Goal: Task Accomplishment & Management: Manage account settings

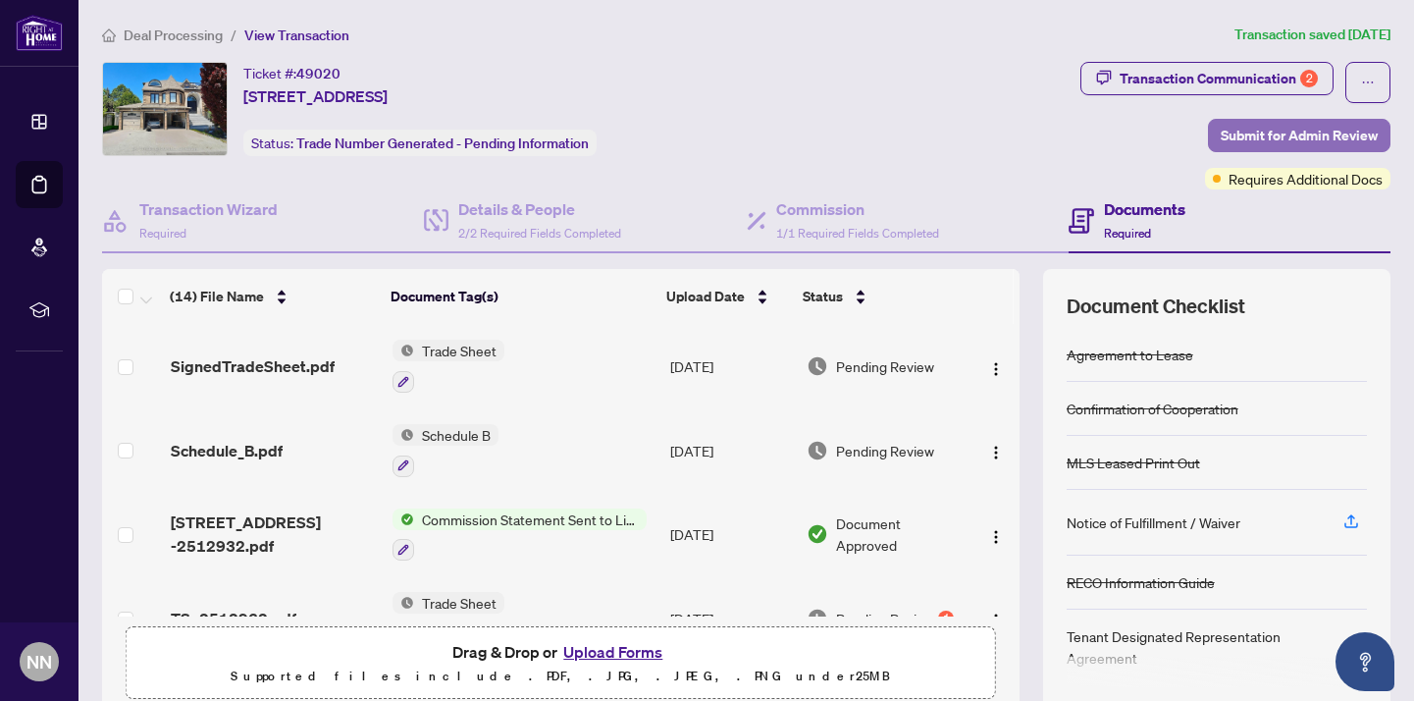
click at [1318, 132] on span "Submit for Admin Review" at bounding box center [1299, 135] width 157 height 31
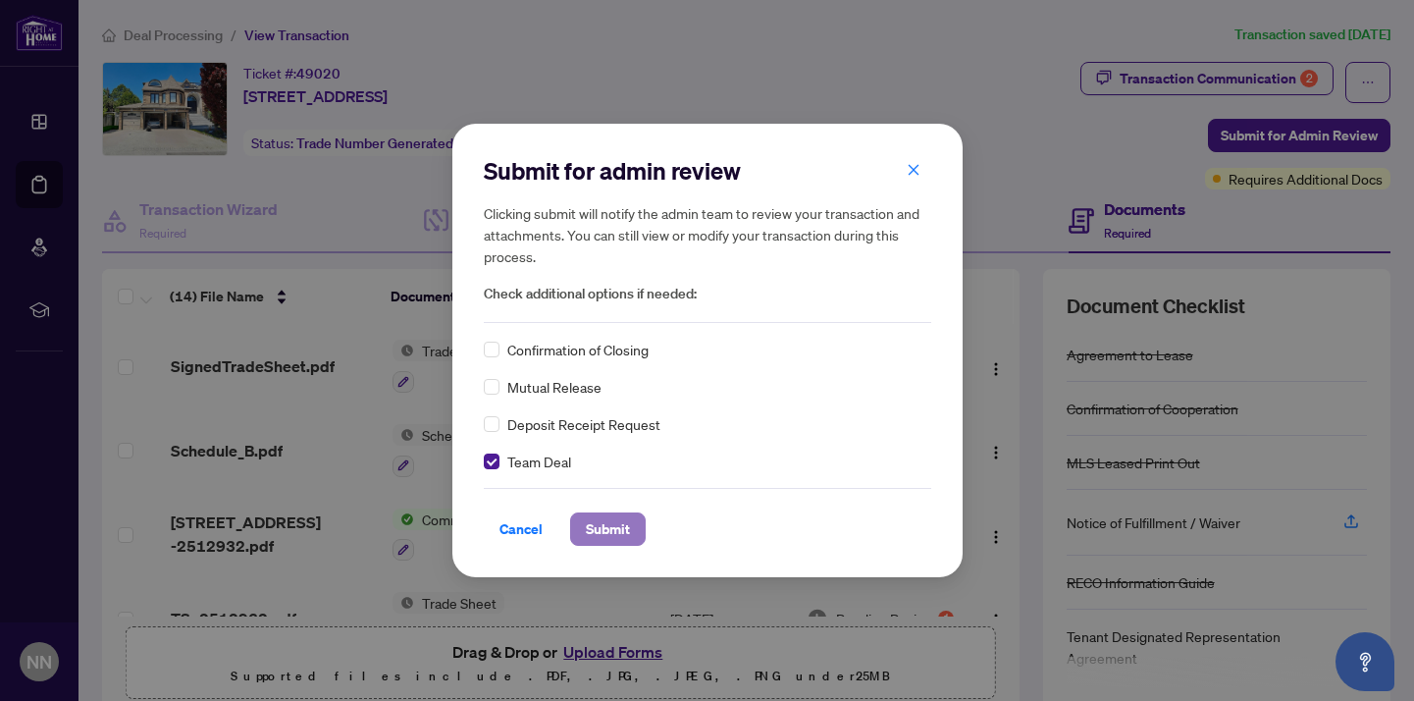
click at [605, 533] on span "Submit" at bounding box center [608, 528] width 44 height 31
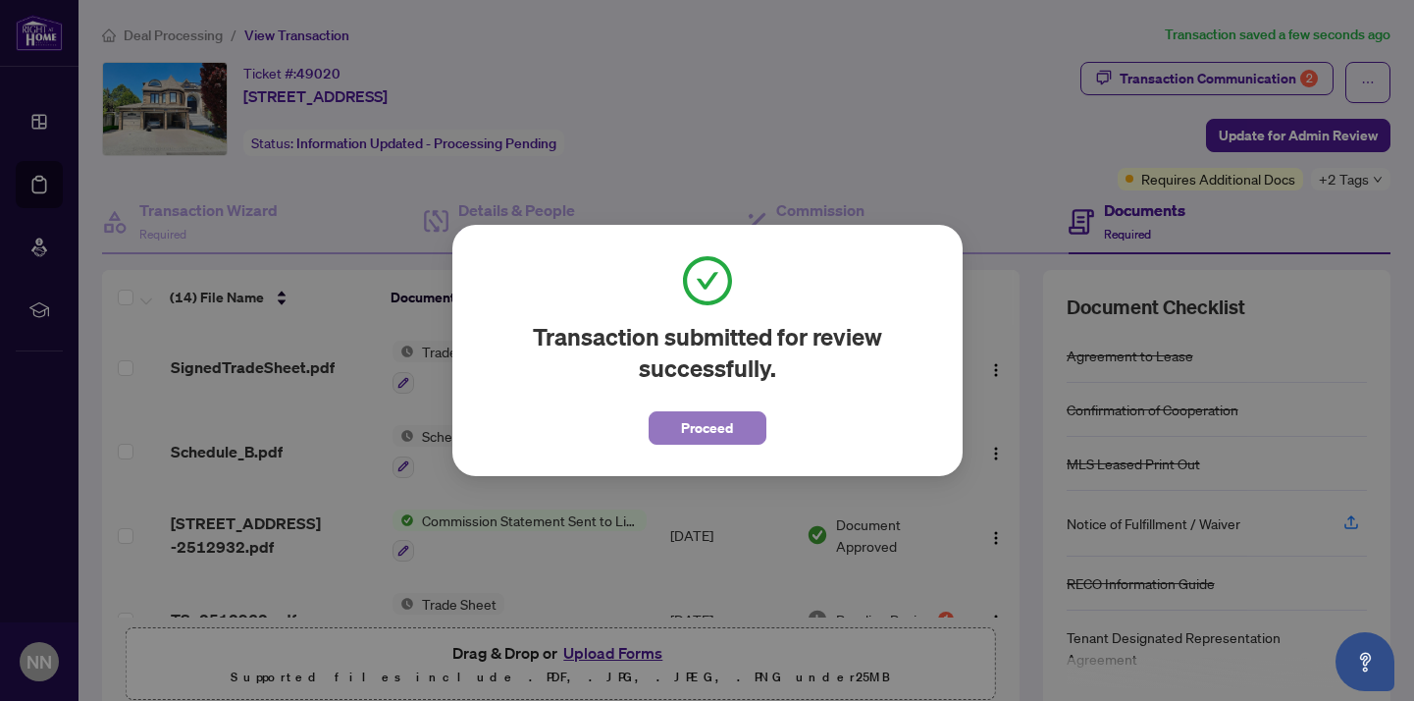
click at [723, 427] on span "Proceed" at bounding box center [707, 427] width 52 height 31
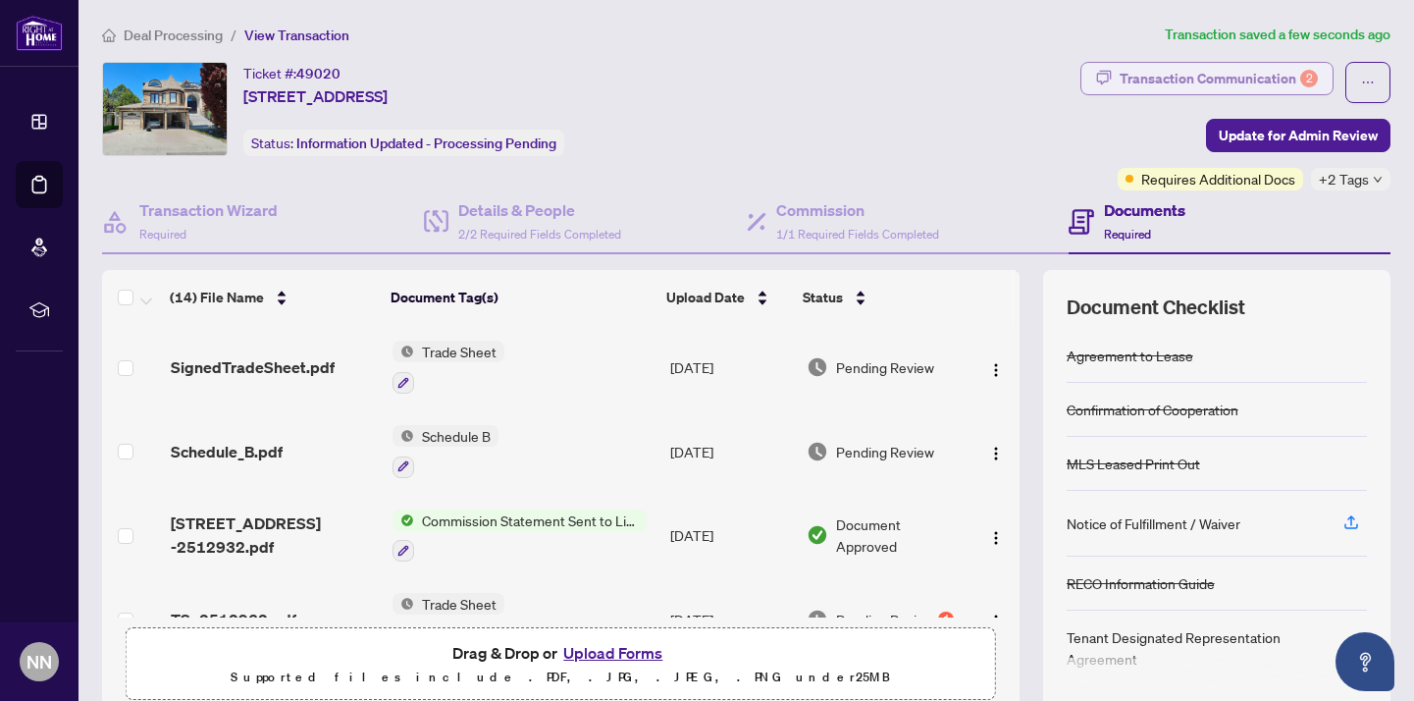
click at [1200, 69] on div "Transaction Communication 2" at bounding box center [1219, 78] width 198 height 31
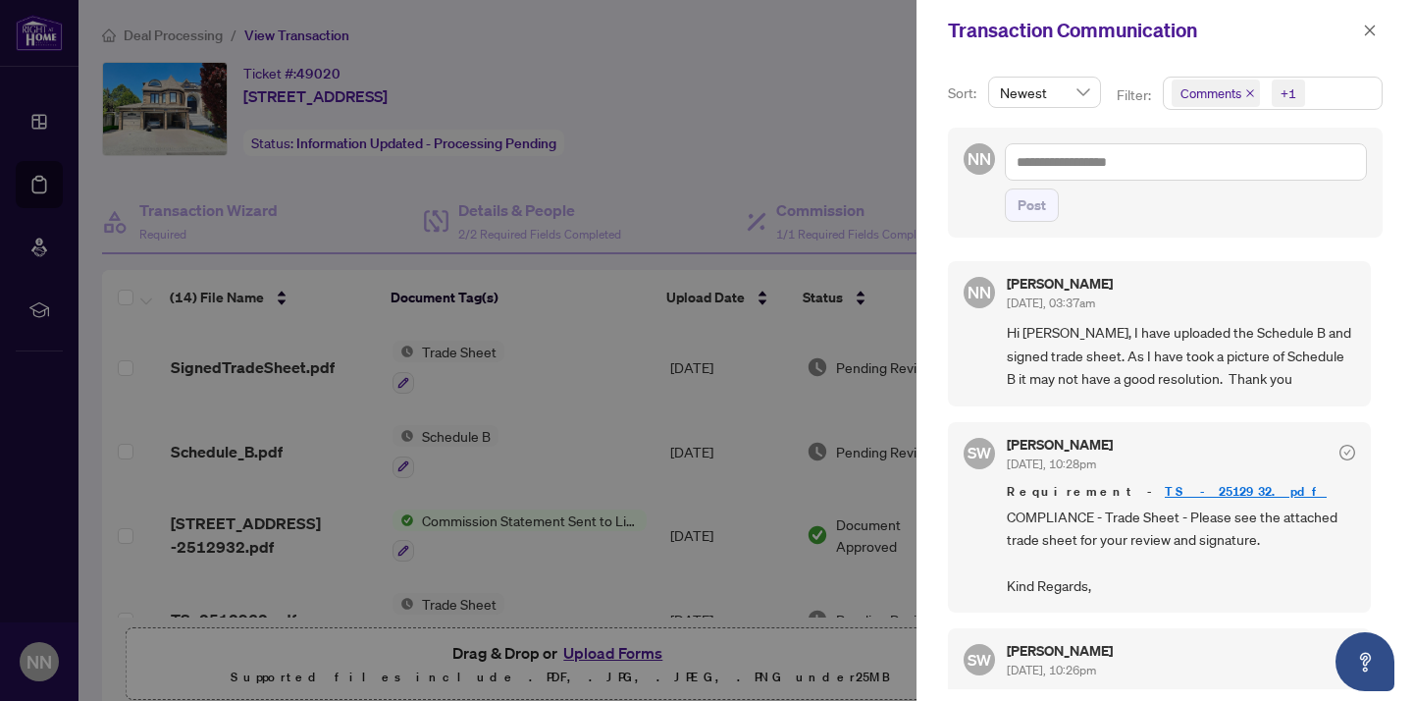
click at [864, 180] on div at bounding box center [707, 350] width 1414 height 701
click at [1367, 29] on icon "close" at bounding box center [1370, 31] width 14 height 14
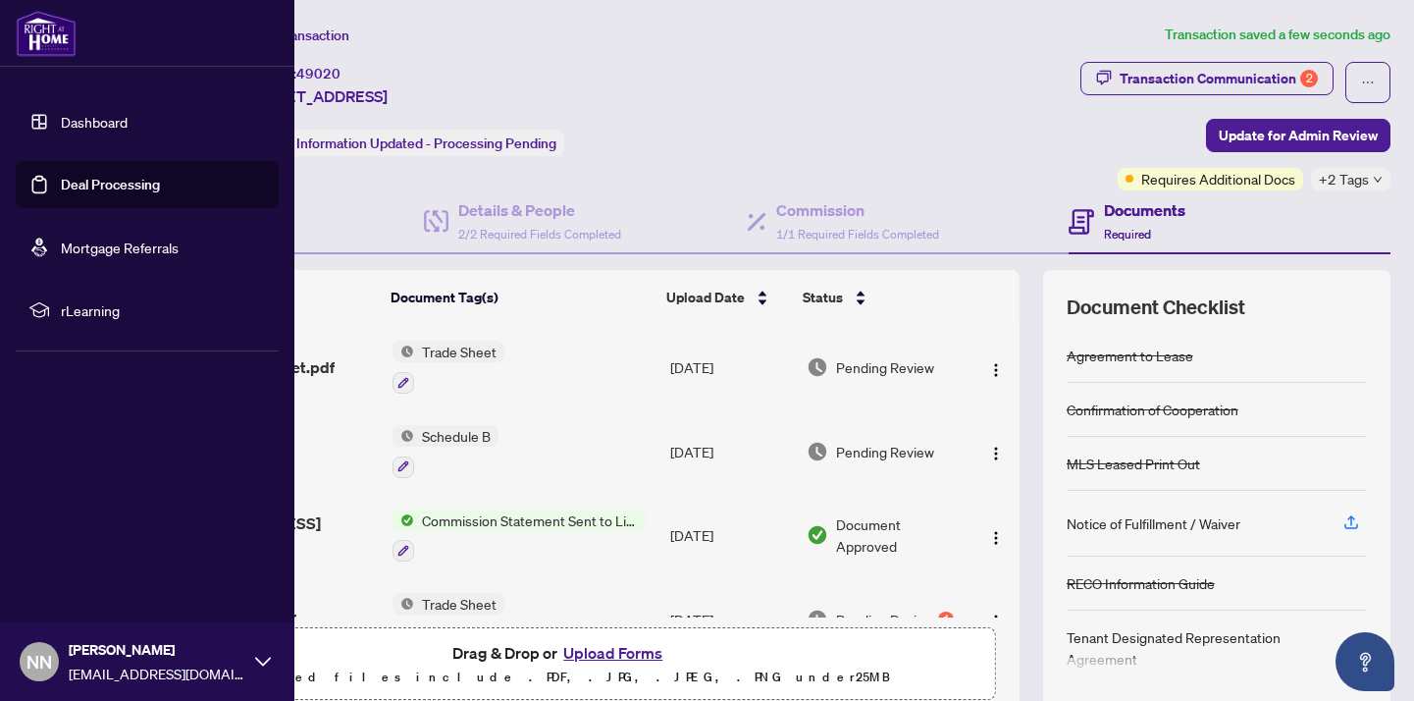
click at [104, 185] on link "Deal Processing" at bounding box center [110, 185] width 99 height 18
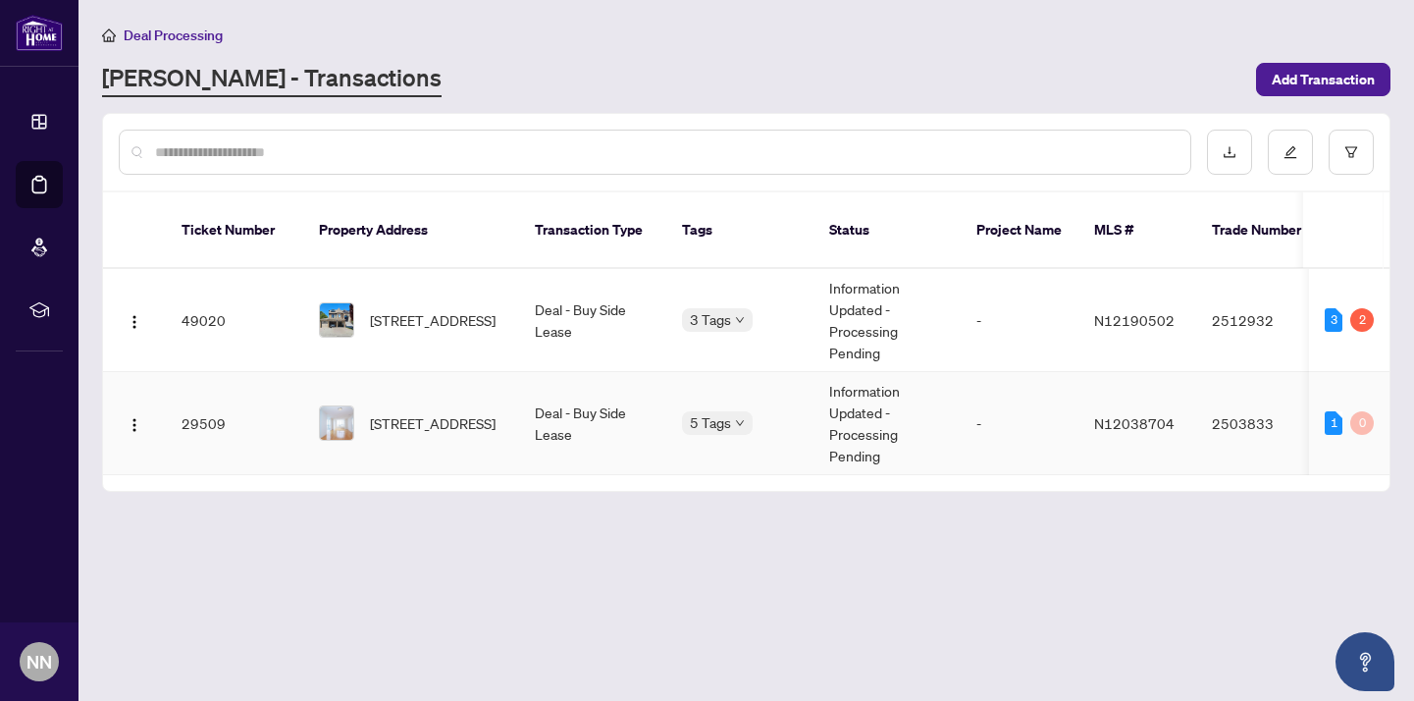
click at [869, 372] on td "Information Updated - Processing Pending" at bounding box center [887, 423] width 147 height 103
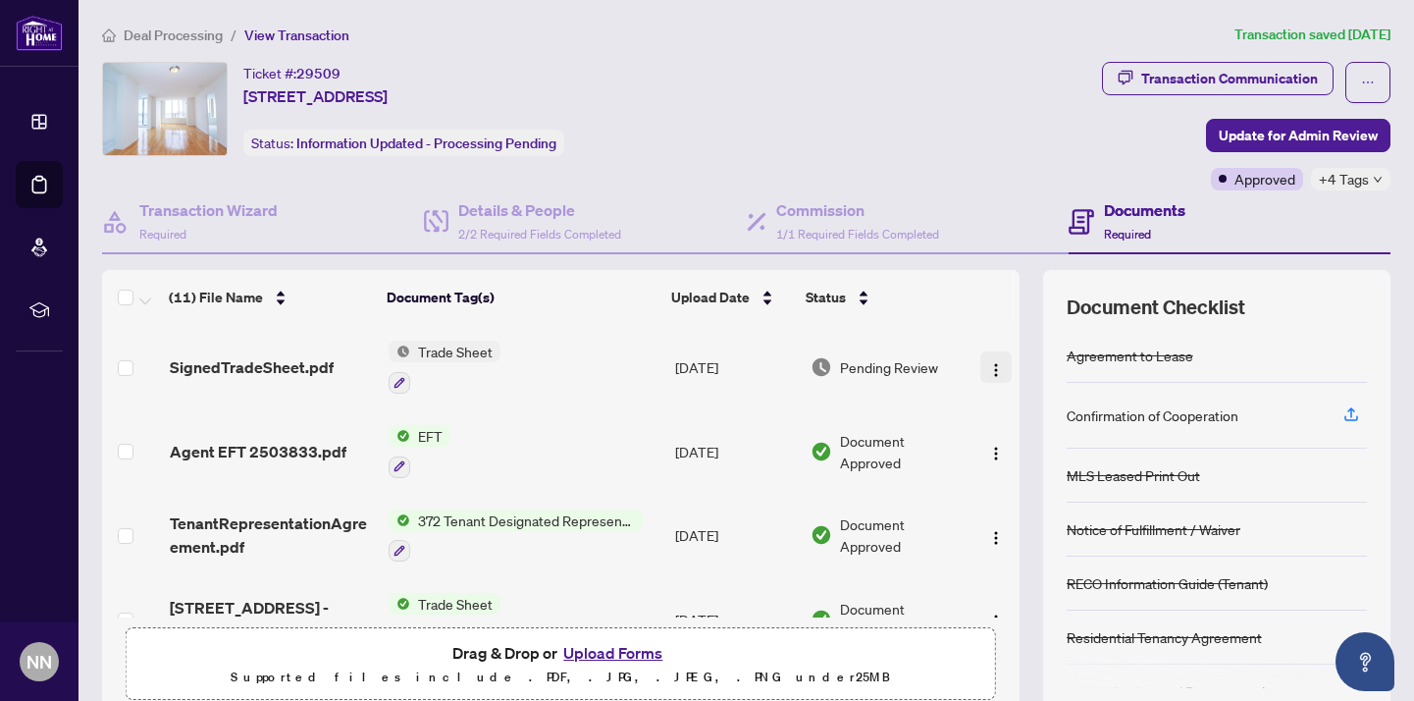
click at [989, 364] on img "button" at bounding box center [996, 370] width 16 height 16
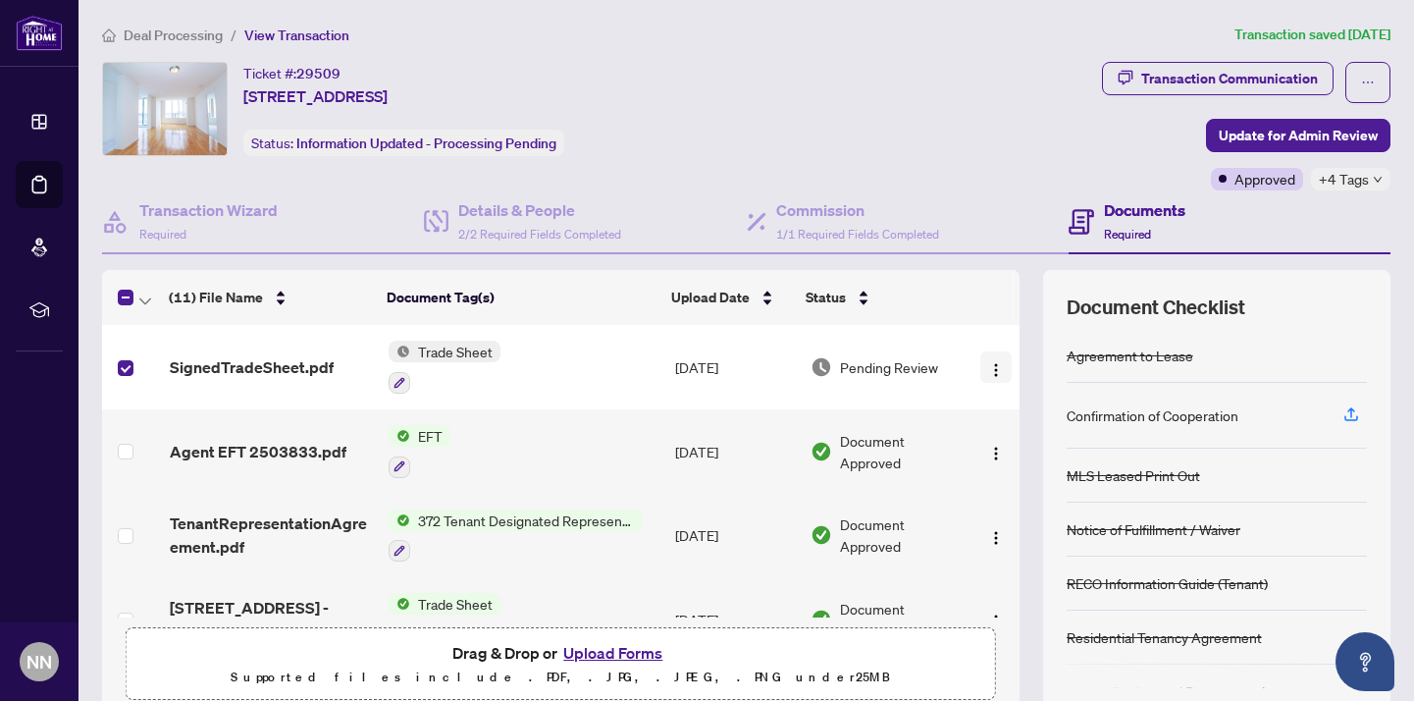
click at [990, 366] on img "button" at bounding box center [996, 370] width 16 height 16
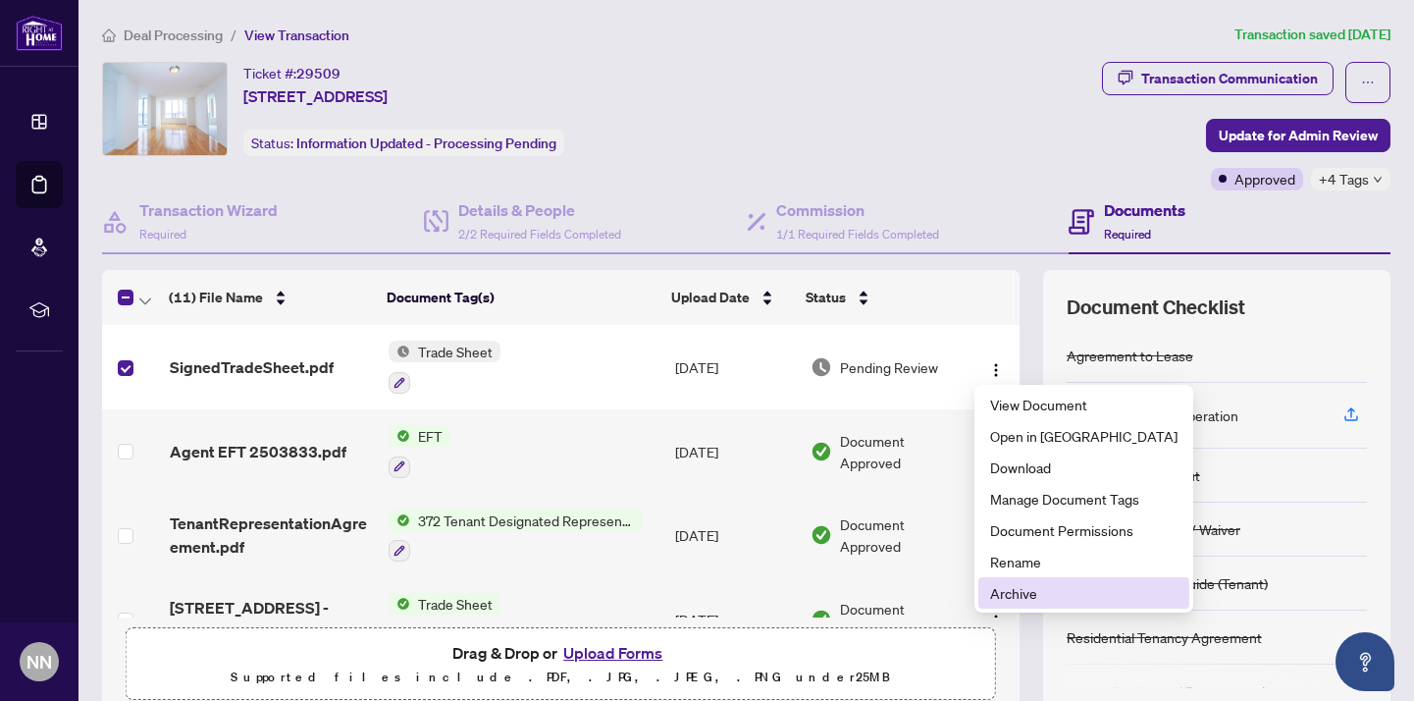
click at [1016, 592] on span "Archive" at bounding box center [1083, 593] width 187 height 22
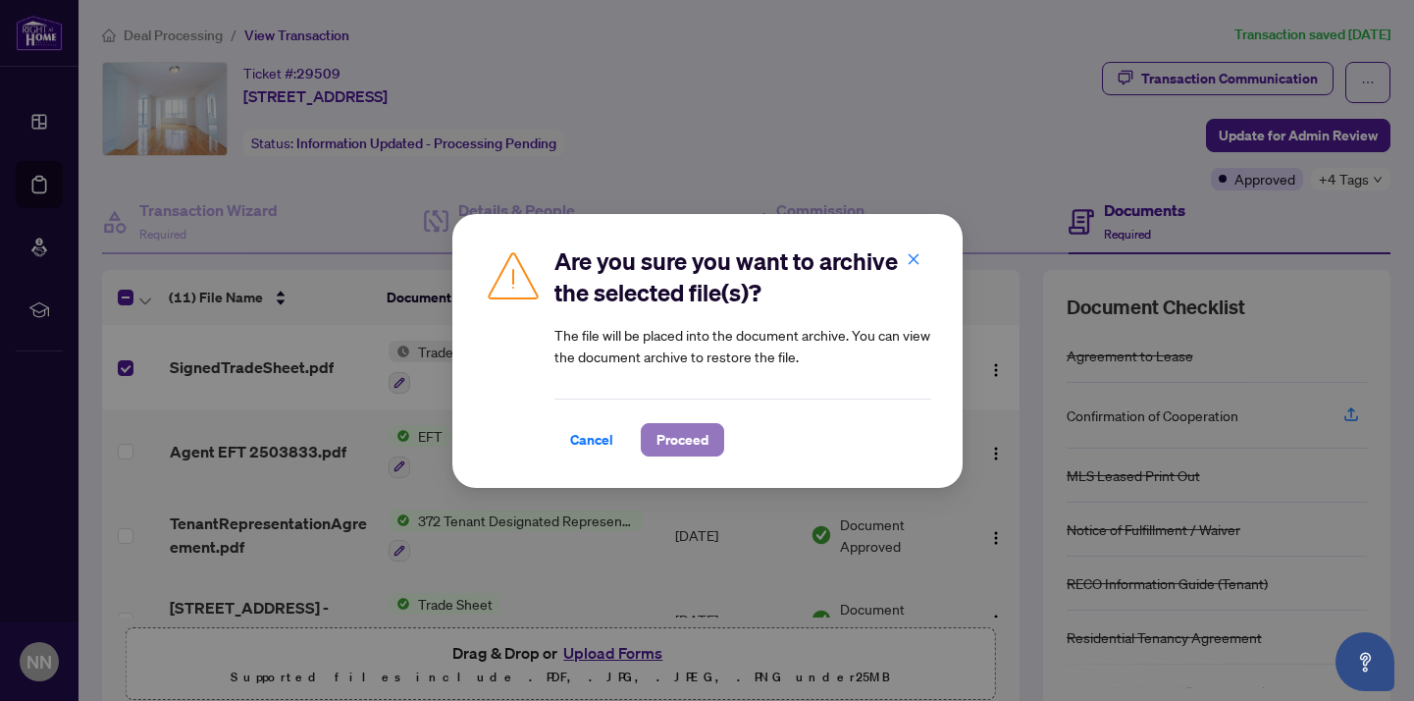
click at [681, 440] on span "Proceed" at bounding box center [683, 439] width 52 height 31
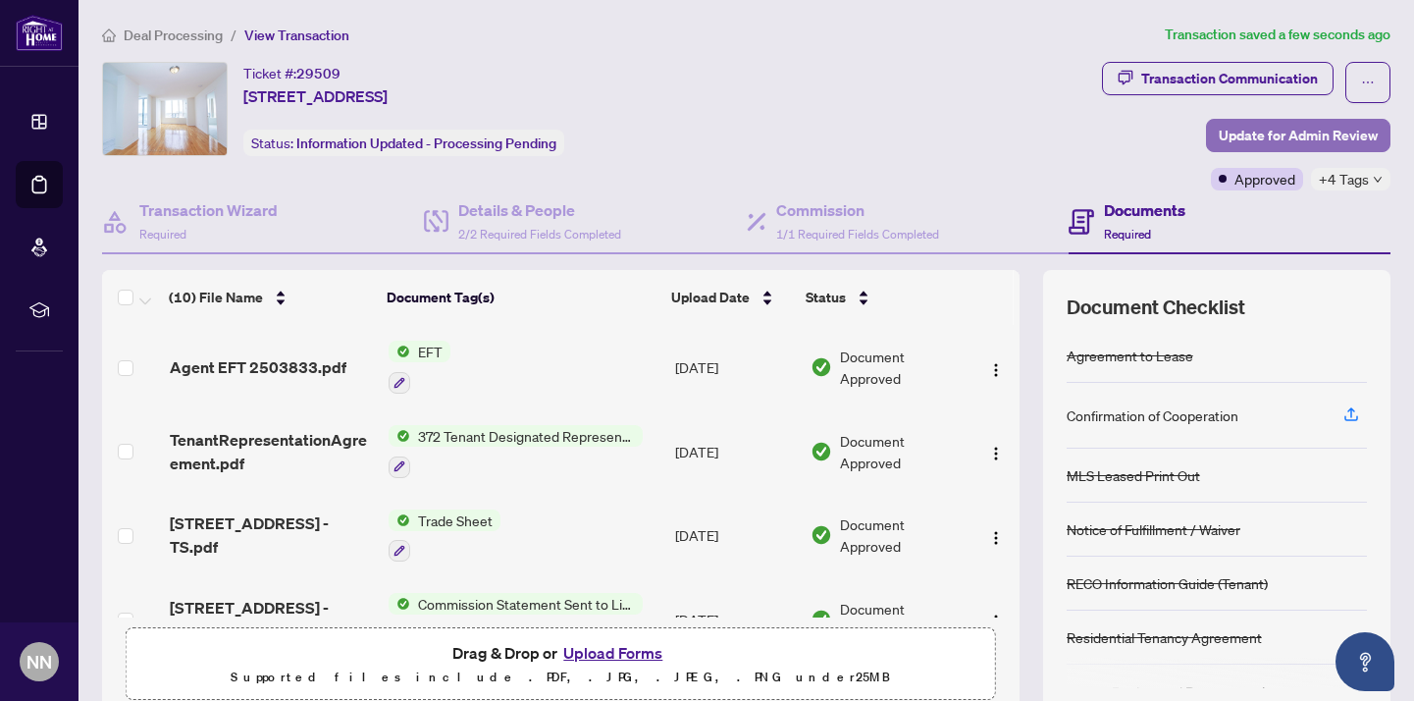
click at [1335, 134] on span "Update for Admin Review" at bounding box center [1298, 135] width 159 height 31
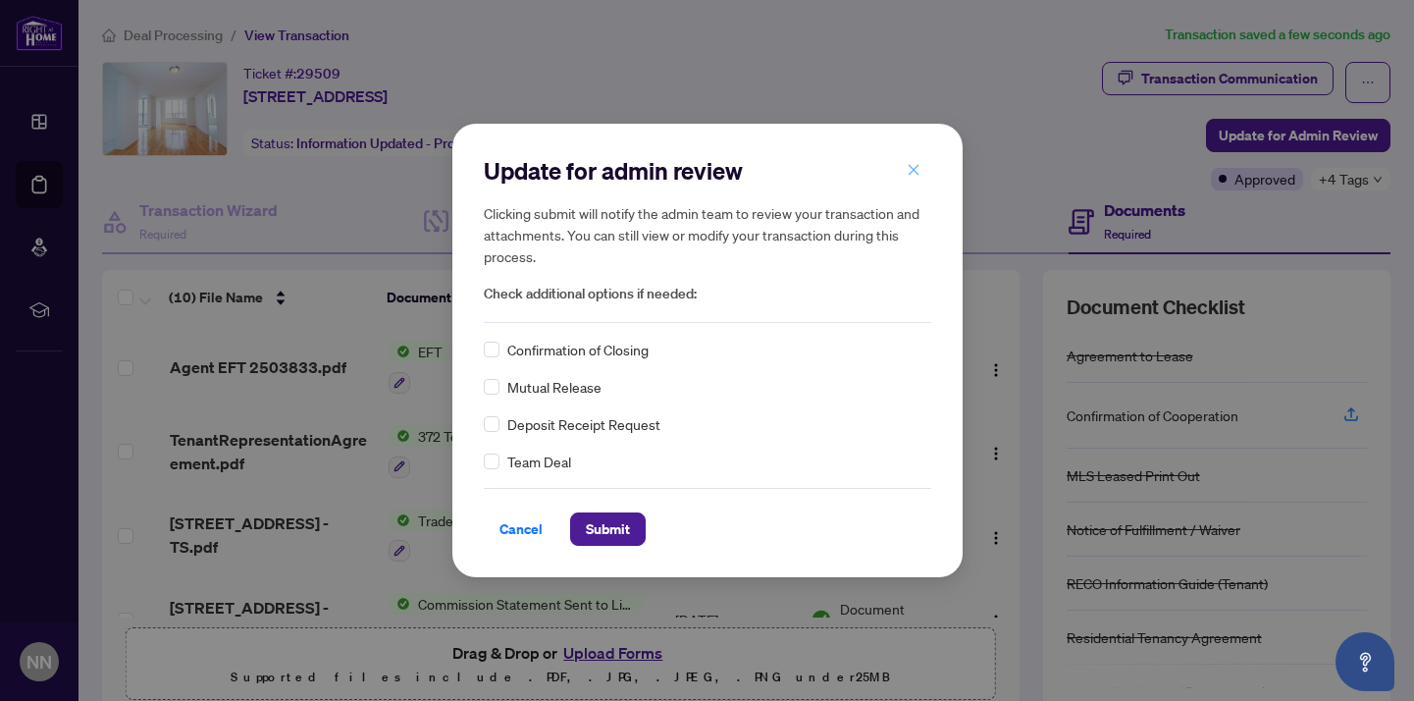
click at [916, 165] on icon "close" at bounding box center [914, 170] width 14 height 14
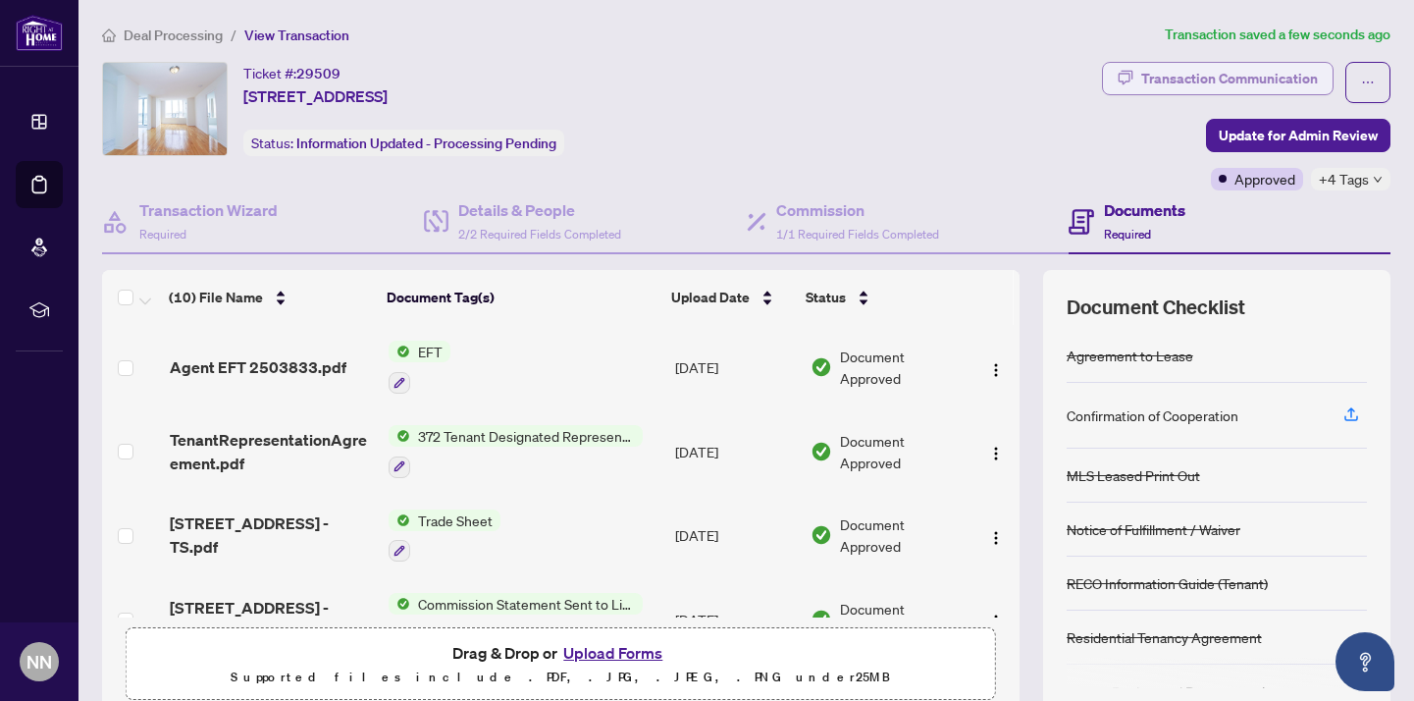
click at [1216, 82] on div "Transaction Communication" at bounding box center [1229, 78] width 177 height 31
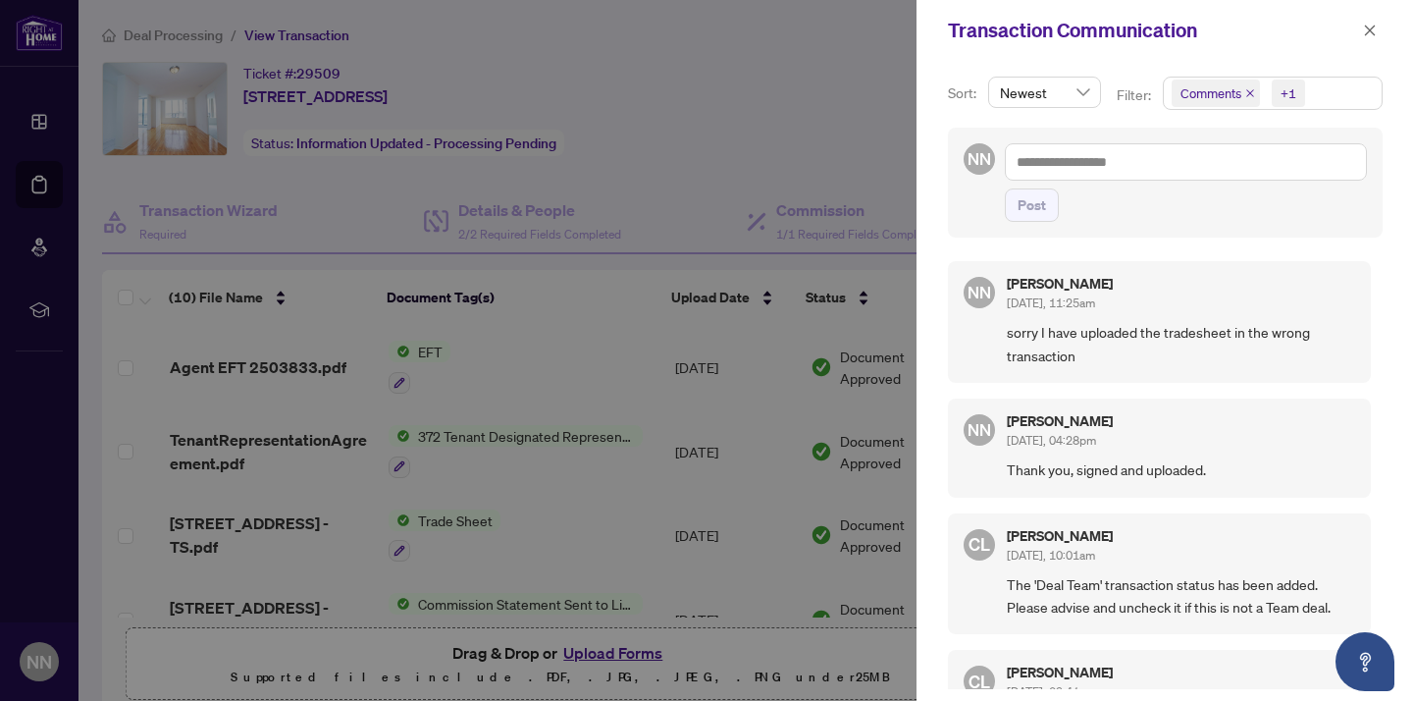
click at [849, 118] on div at bounding box center [707, 350] width 1414 height 701
click at [1375, 28] on icon "close" at bounding box center [1370, 31] width 14 height 14
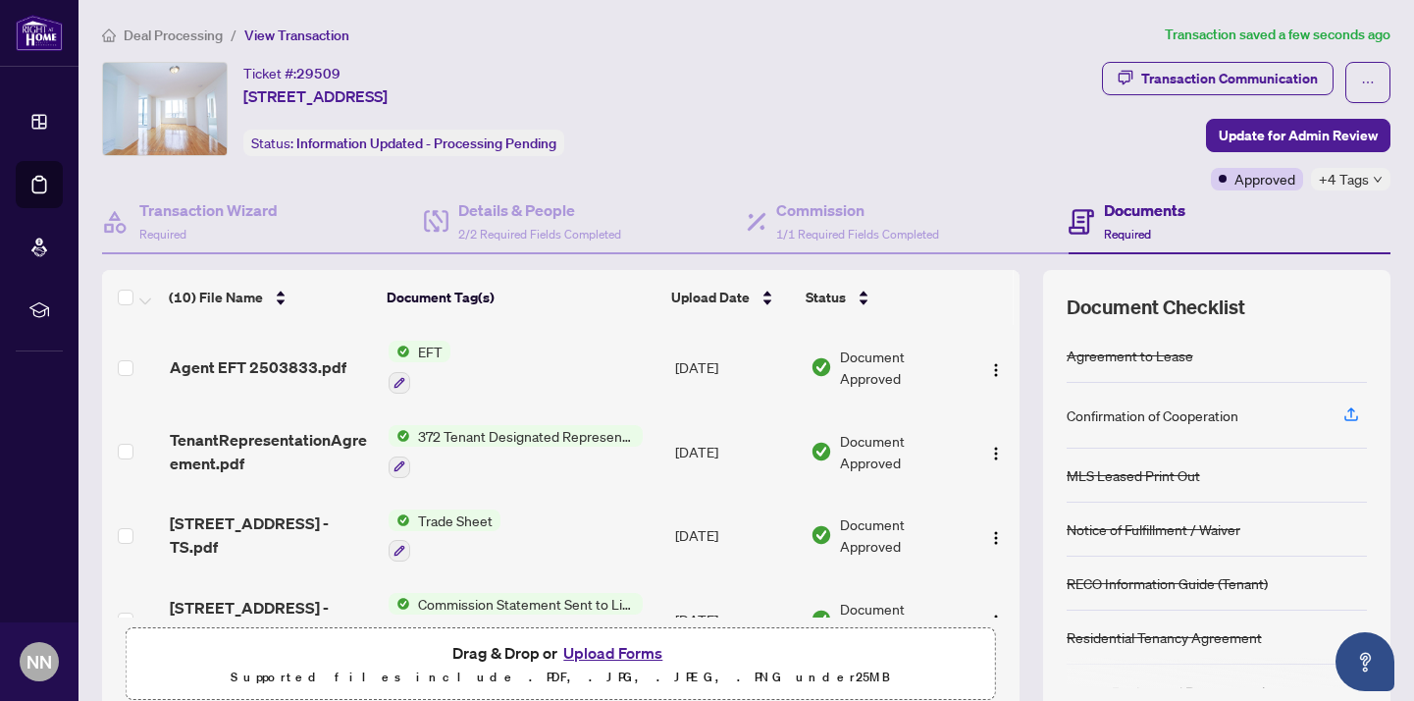
click at [458, 50] on div "Deal Processing / View Transaction Transaction saved a few seconds ago Ticket #…" at bounding box center [746, 427] width 1304 height 806
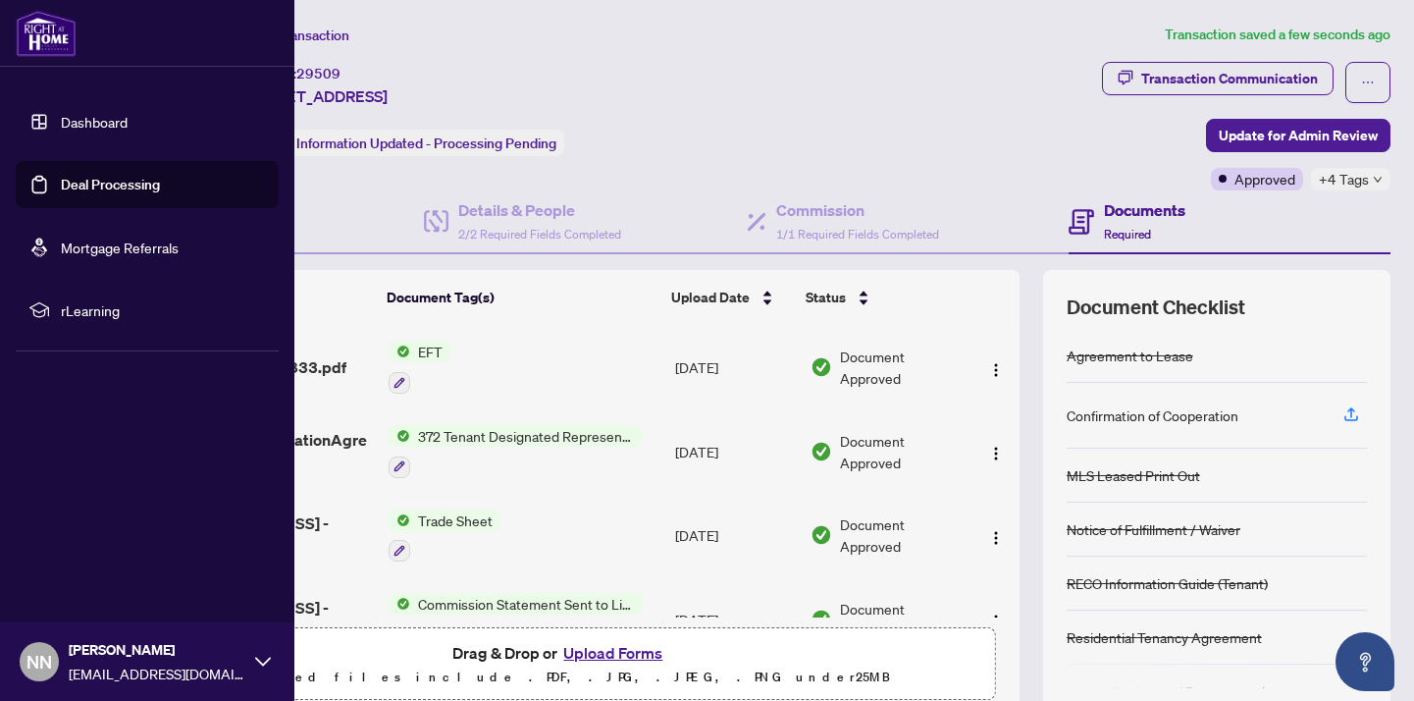
click at [79, 181] on link "Deal Processing" at bounding box center [110, 185] width 99 height 18
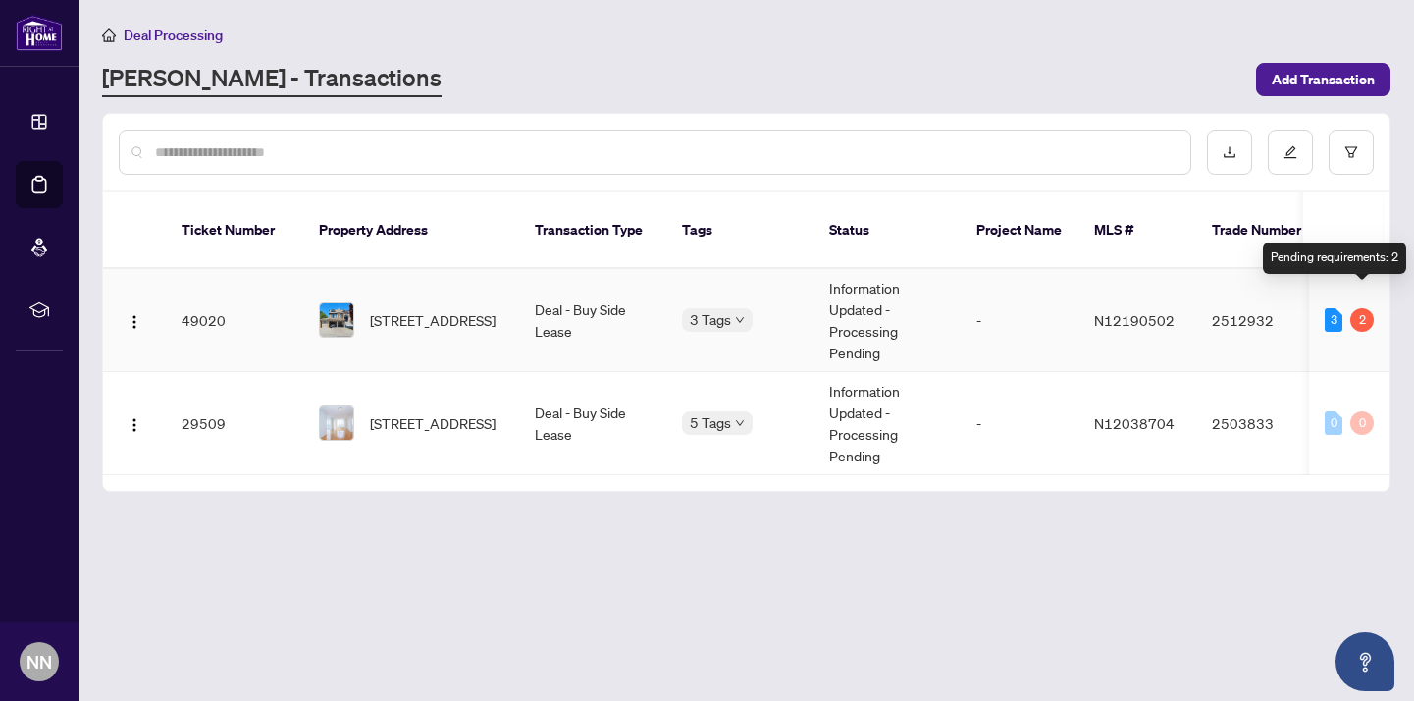
click at [1360, 308] on div "2" at bounding box center [1362, 320] width 24 height 24
click at [446, 309] on span "[STREET_ADDRESS]" at bounding box center [433, 320] width 126 height 22
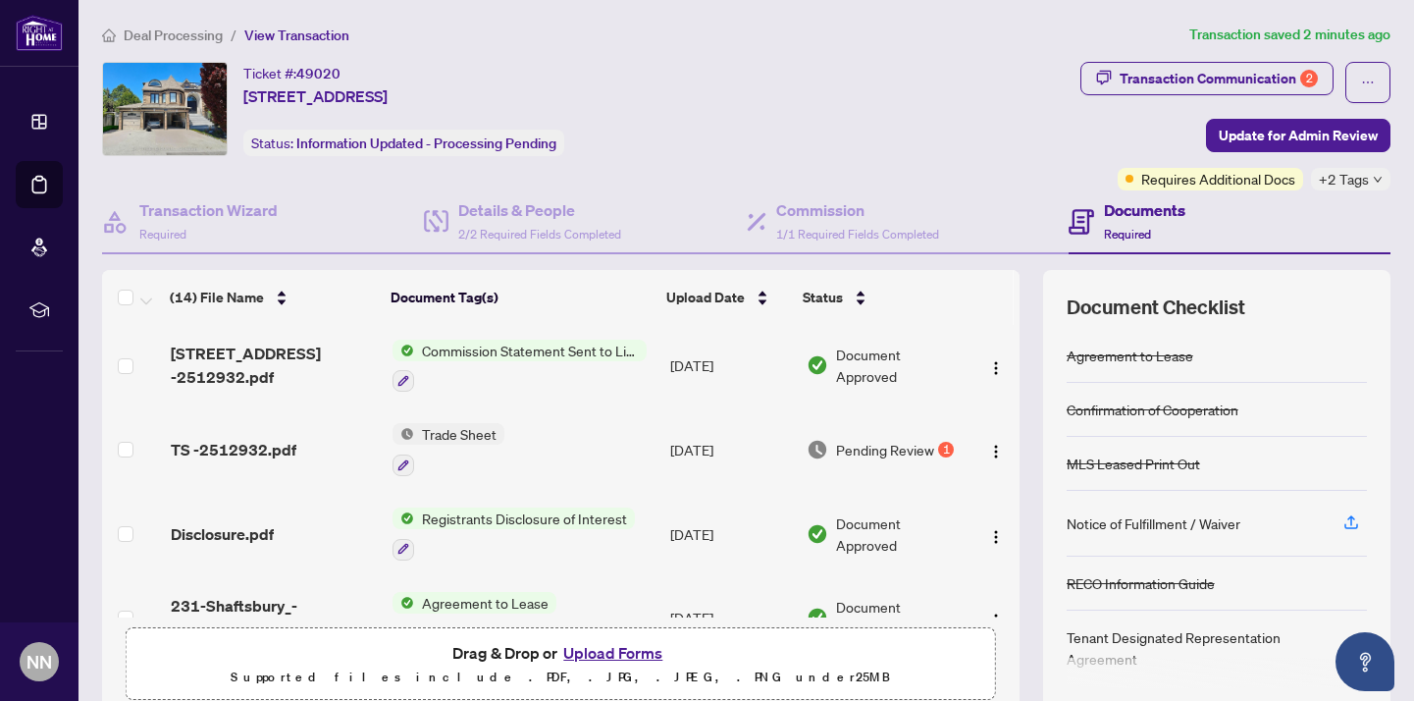
scroll to position [175, 0]
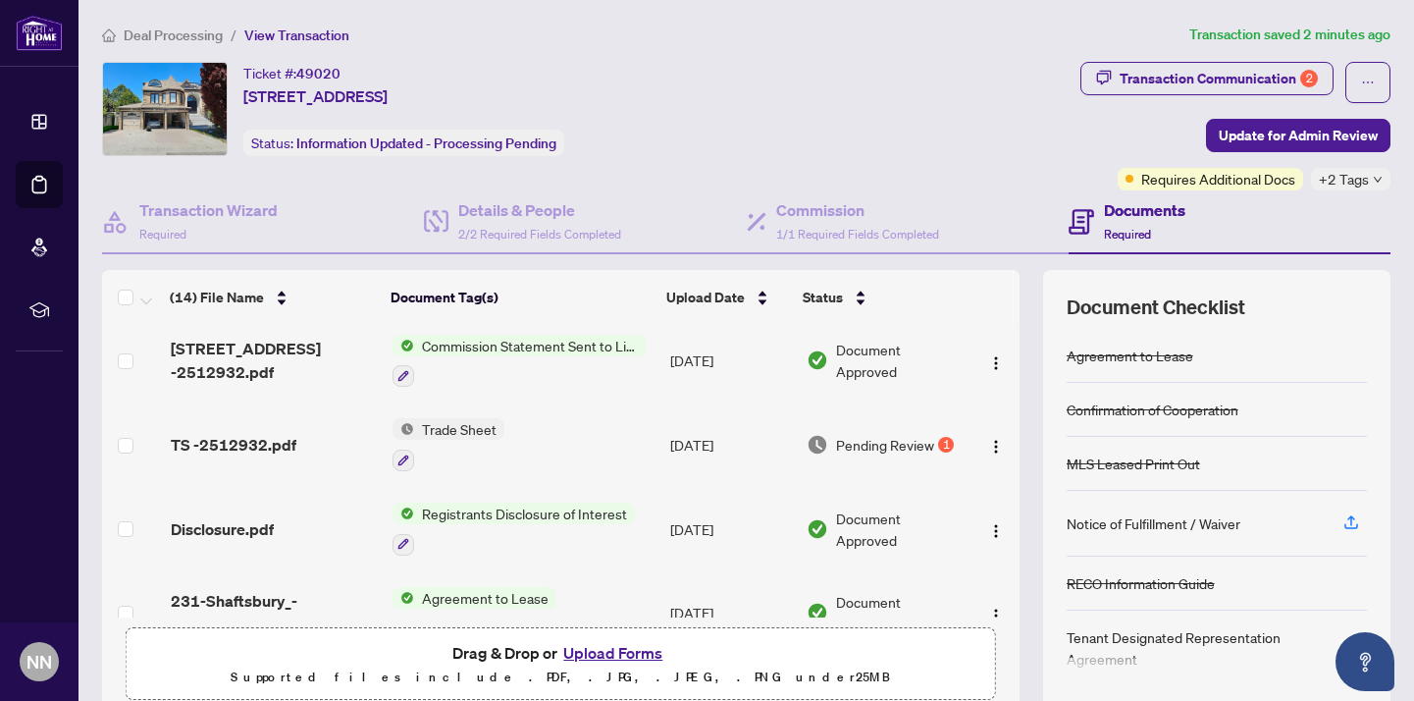
click at [439, 419] on span "Trade Sheet" at bounding box center [459, 429] width 90 height 22
click at [251, 443] on span "TS -2512932.pdf" at bounding box center [234, 445] width 126 height 24
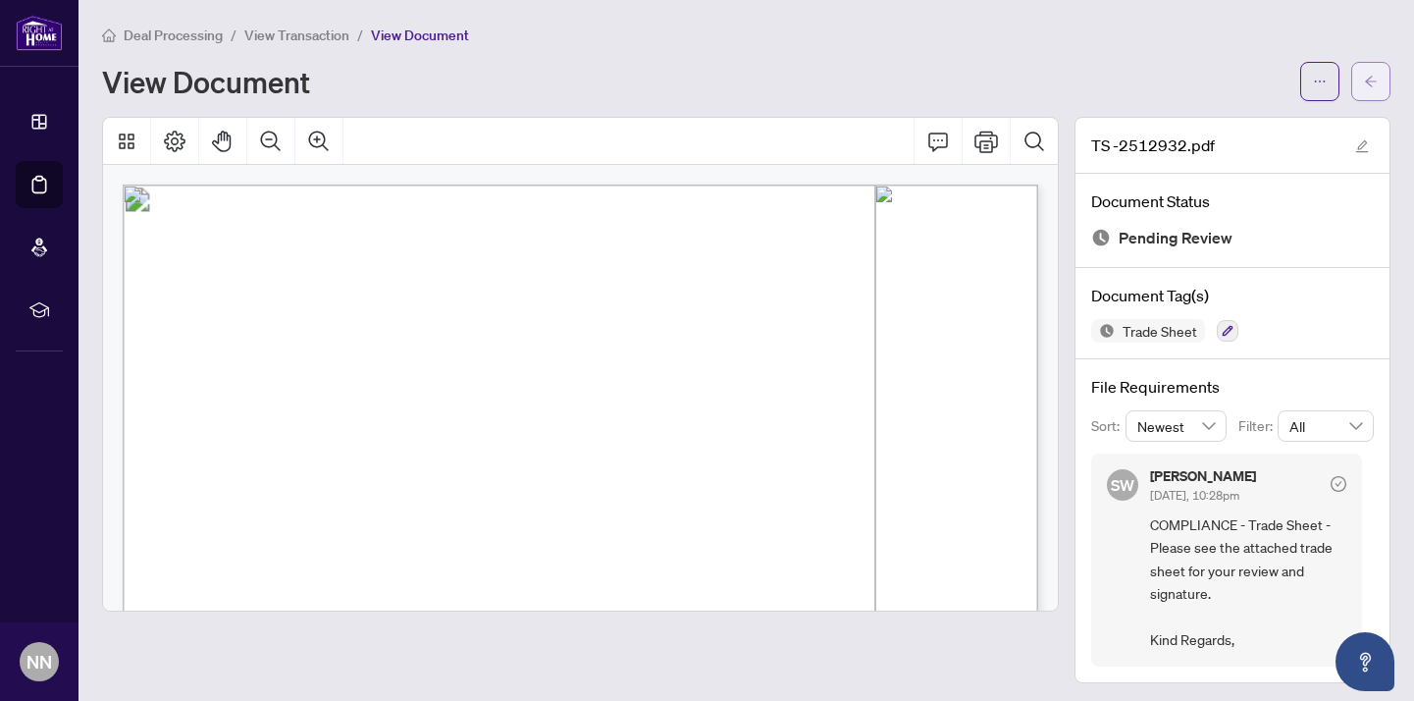
click at [1376, 86] on icon "arrow-left" at bounding box center [1371, 82] width 14 height 14
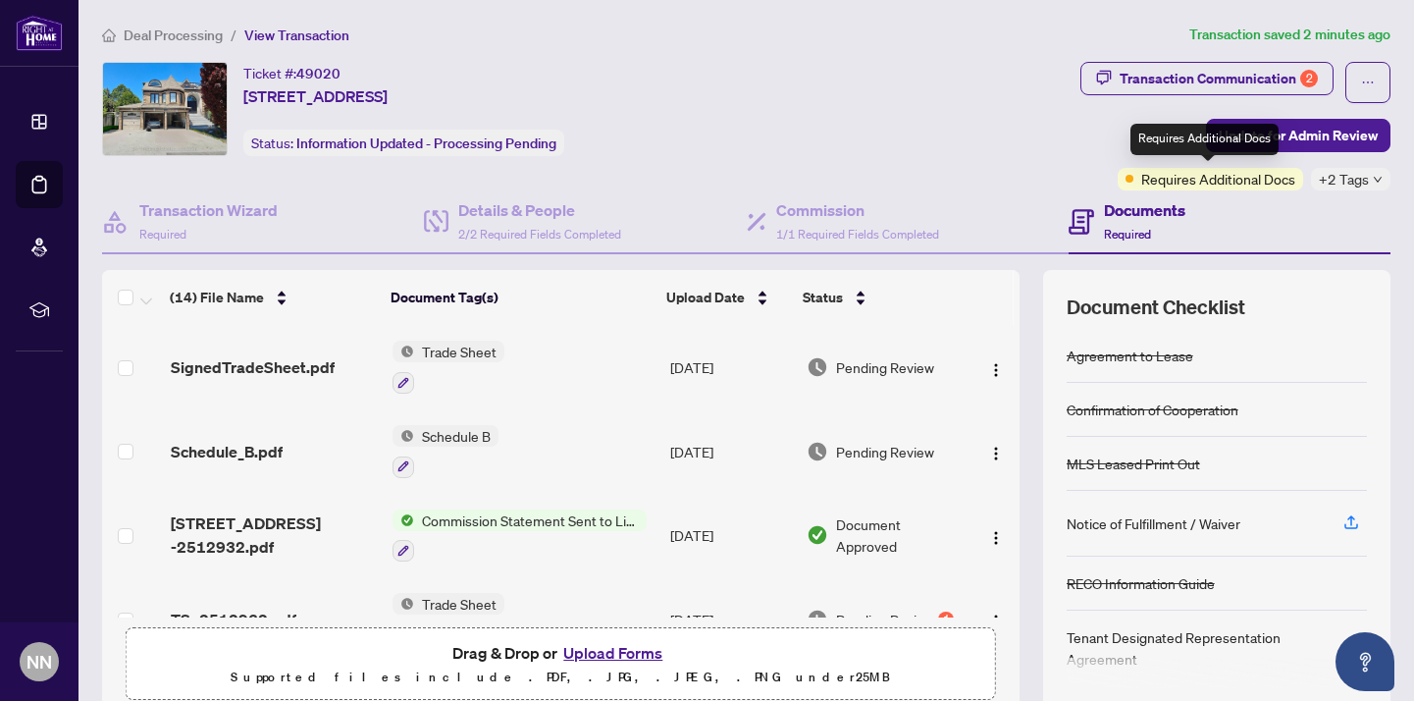
click at [1199, 181] on span "Requires Additional Docs" at bounding box center [1218, 179] width 154 height 22
click at [1339, 181] on span "+2 Tags" at bounding box center [1344, 179] width 50 height 23
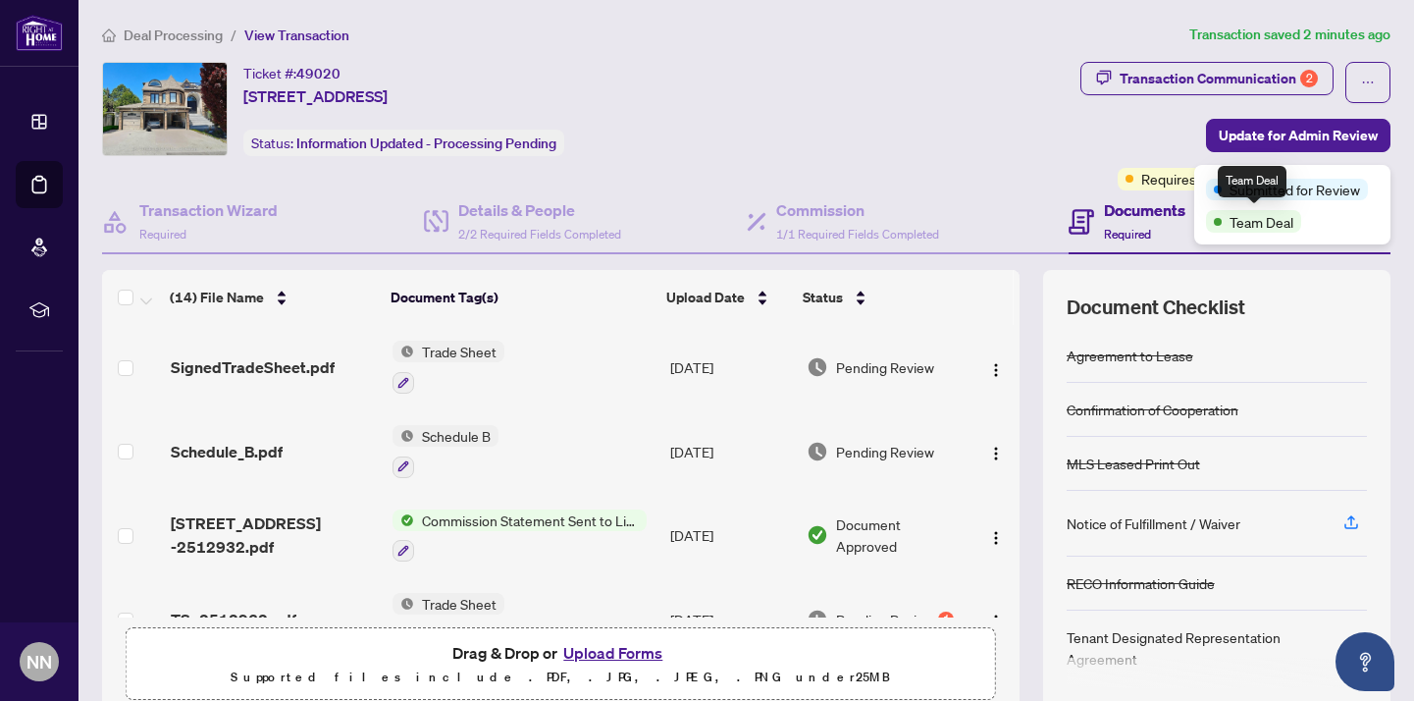
click at [1255, 221] on span "Team Deal" at bounding box center [1262, 222] width 64 height 22
click at [1166, 135] on div "Transaction Communication 2 Update for Admin Review Requires Additional Docs +2…" at bounding box center [1236, 126] width 310 height 129
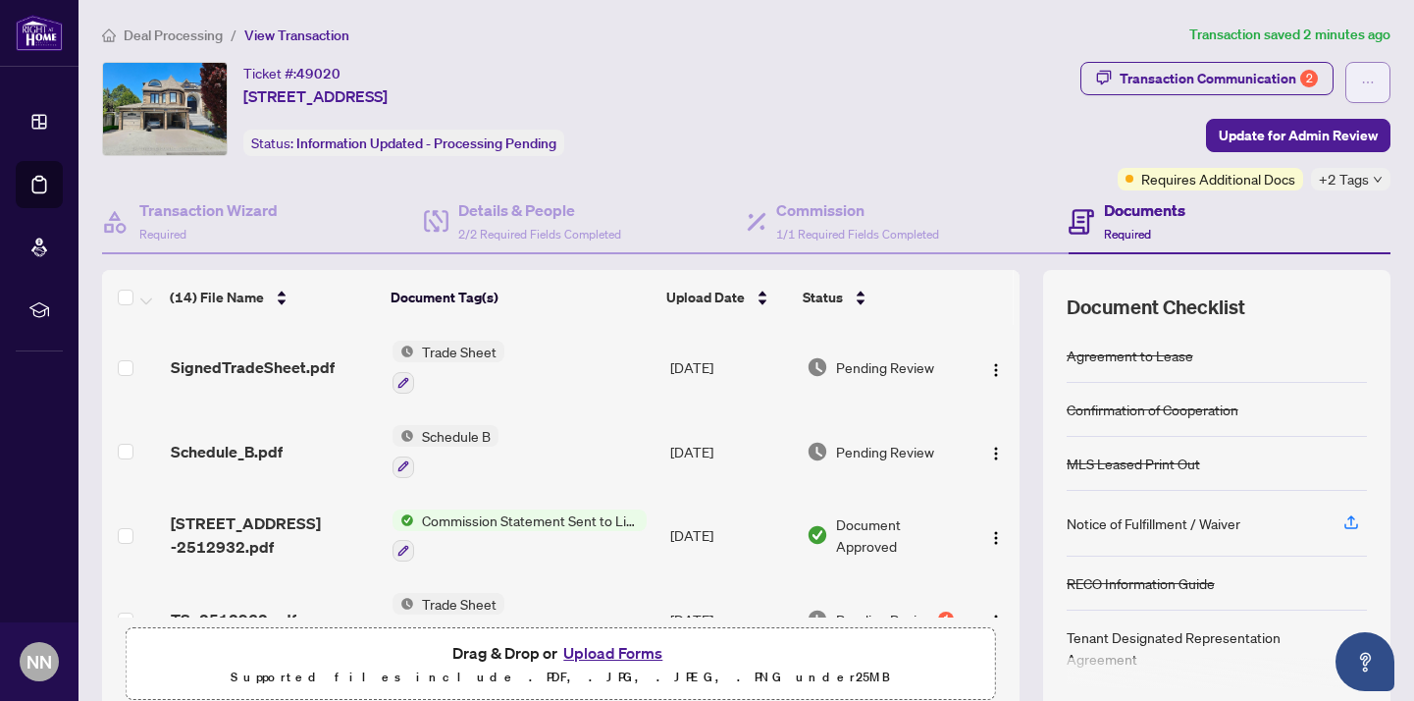
click at [1364, 79] on icon "ellipsis" at bounding box center [1368, 83] width 14 height 14
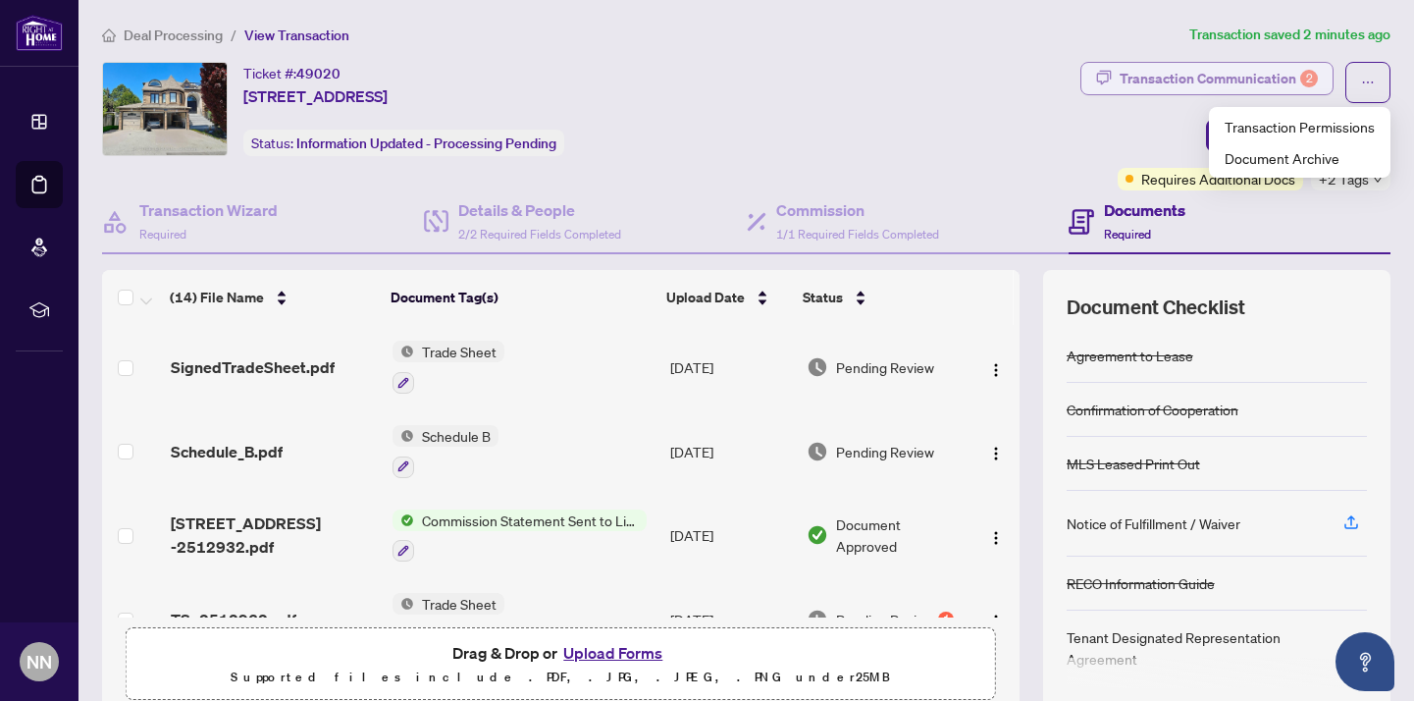
click at [1264, 82] on div "Transaction Communication 2" at bounding box center [1219, 78] width 198 height 31
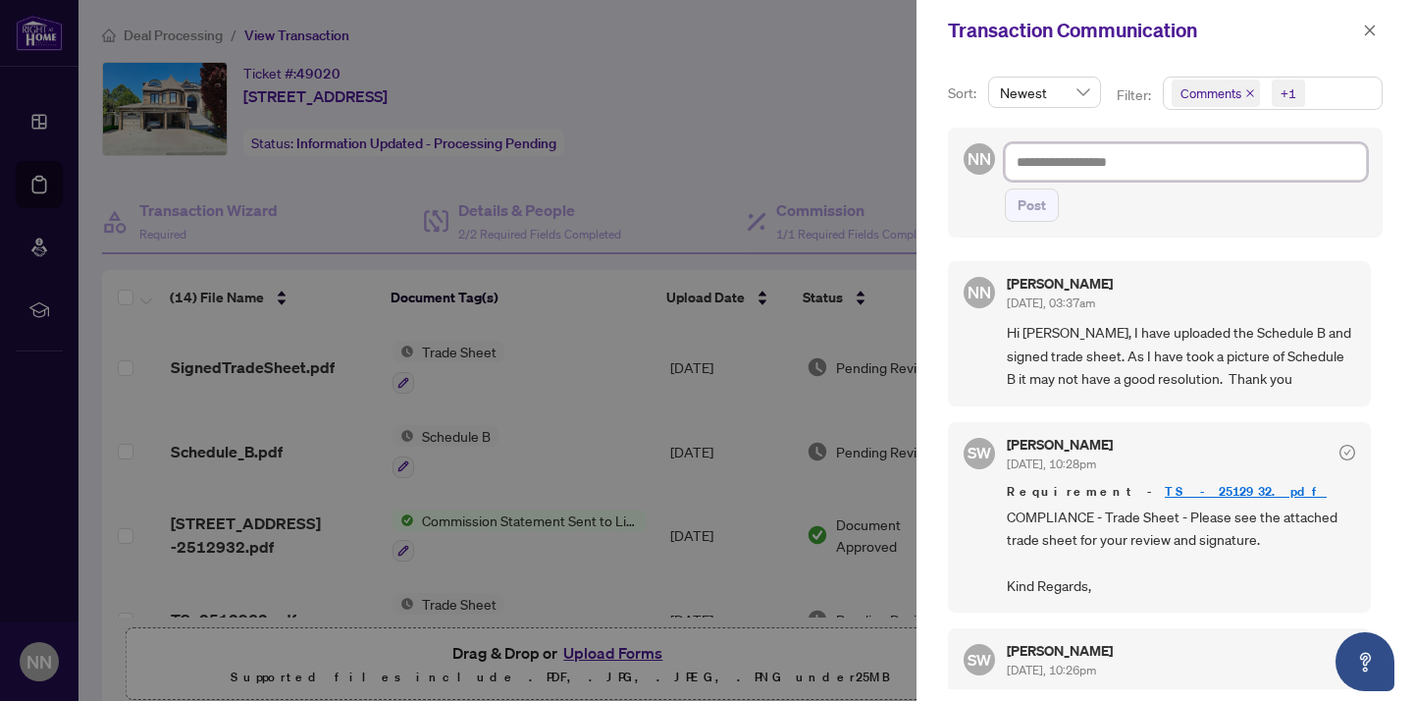
click at [1063, 162] on textarea at bounding box center [1186, 161] width 362 height 37
type textarea "*"
type textarea "**********"
click at [1165, 500] on link "TS -2512932.pdf" at bounding box center [1246, 491] width 162 height 17
